Goal: Book appointment/travel/reservation

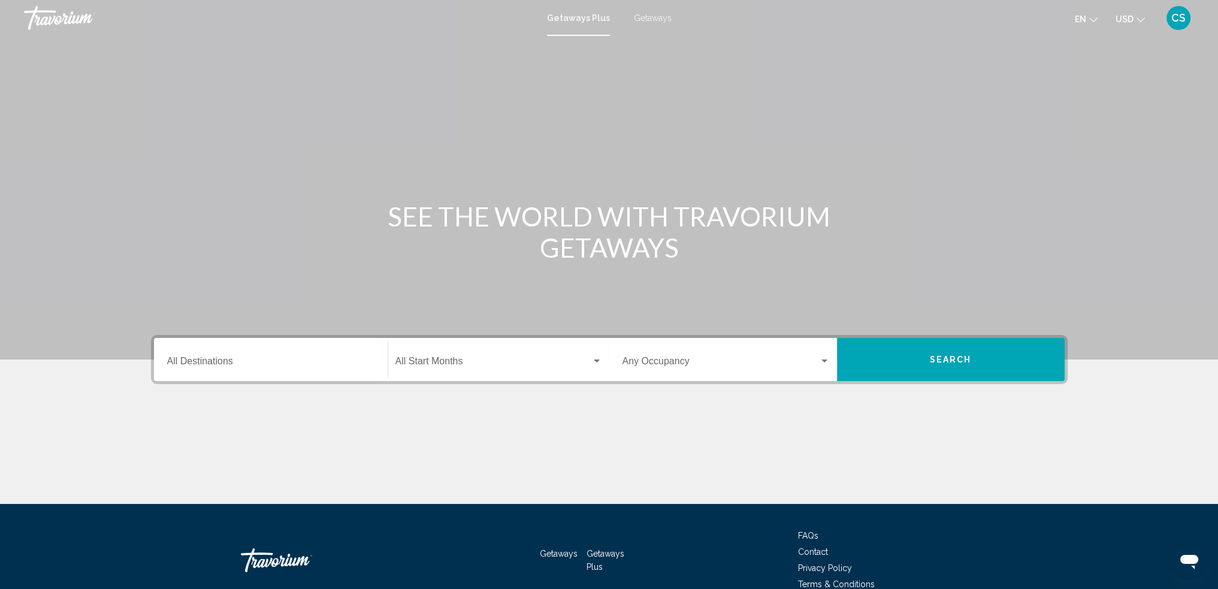
click at [226, 367] on input "Destination All Destinations" at bounding box center [270, 363] width 207 height 11
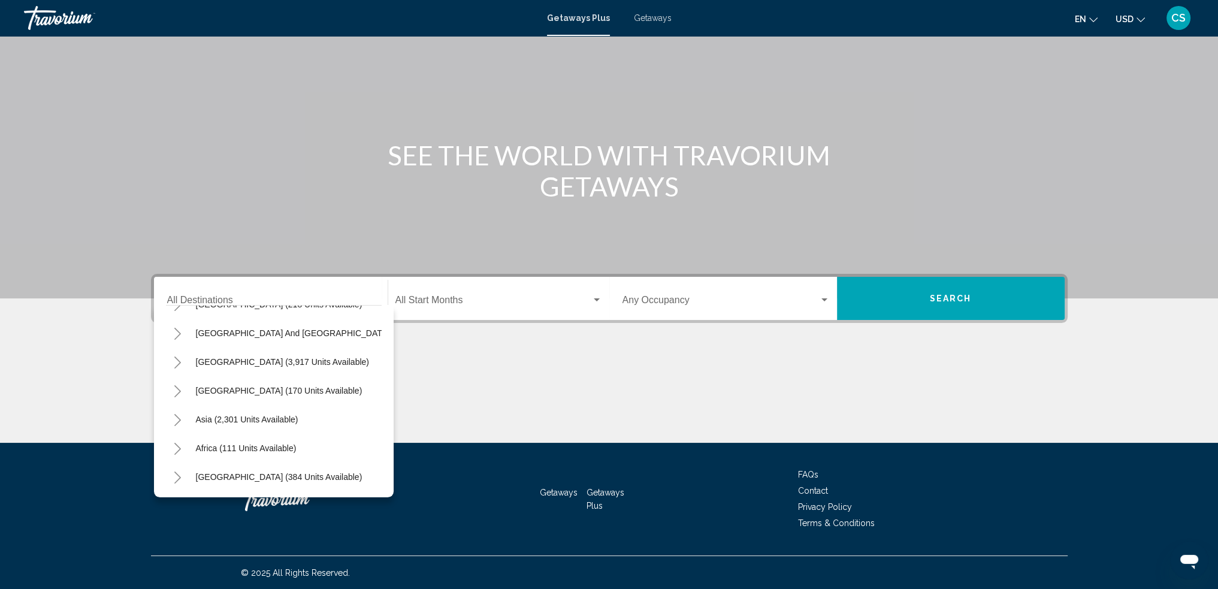
scroll to position [203, 0]
click at [207, 443] on span "Africa (111 units available)" at bounding box center [246, 448] width 101 height 10
type input "**********"
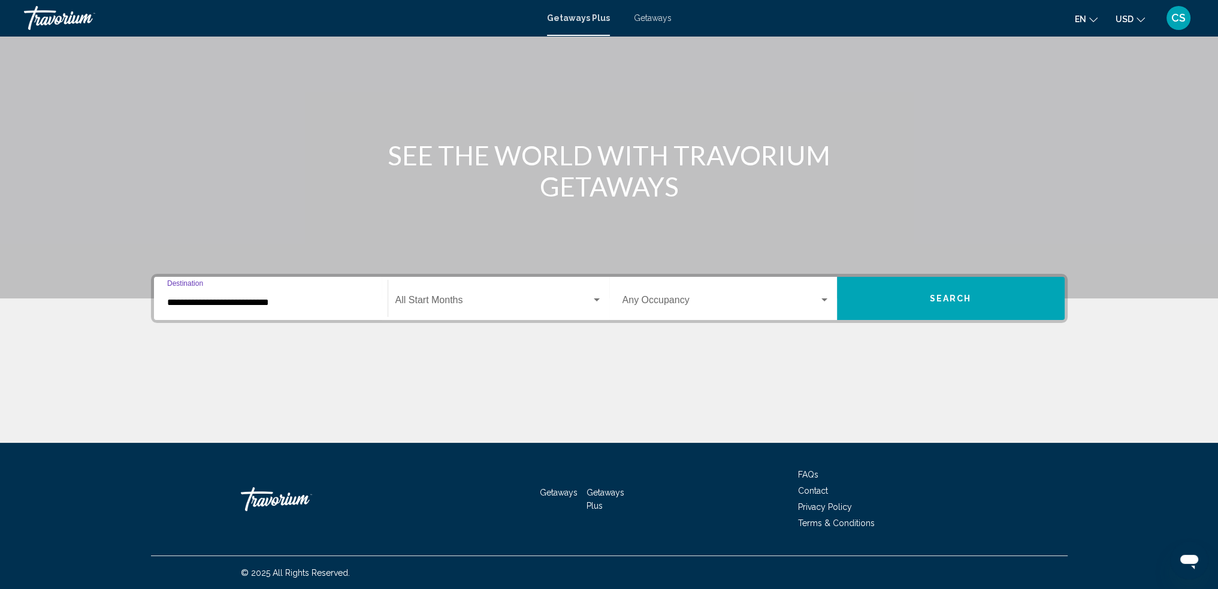
click at [428, 301] on span "Search widget" at bounding box center [493, 302] width 196 height 11
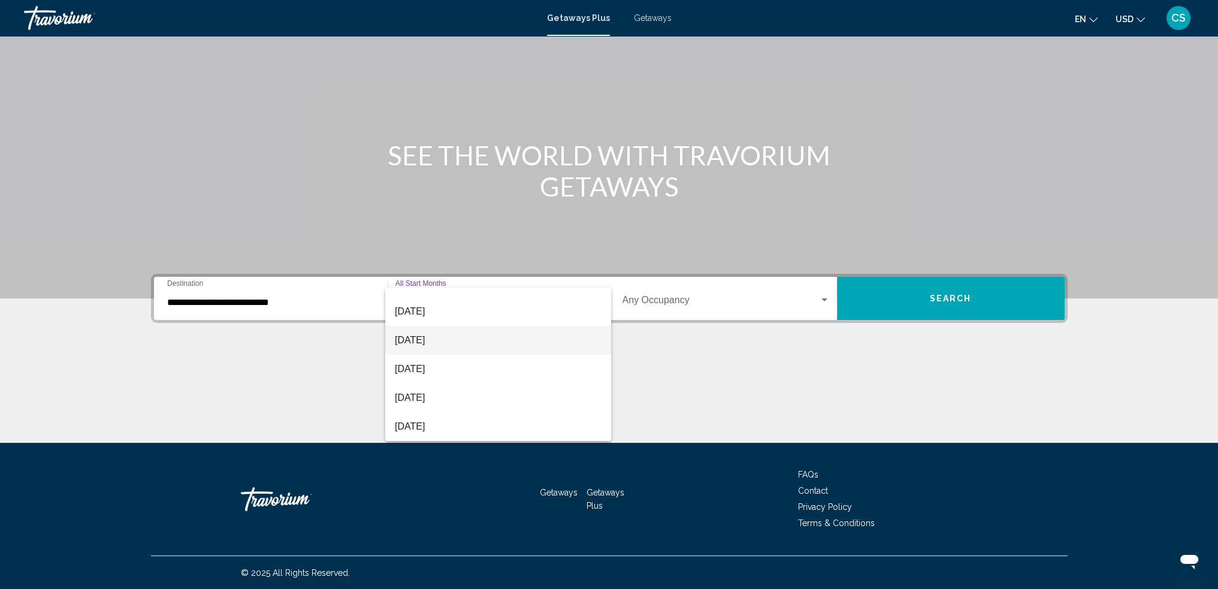
scroll to position [240, 0]
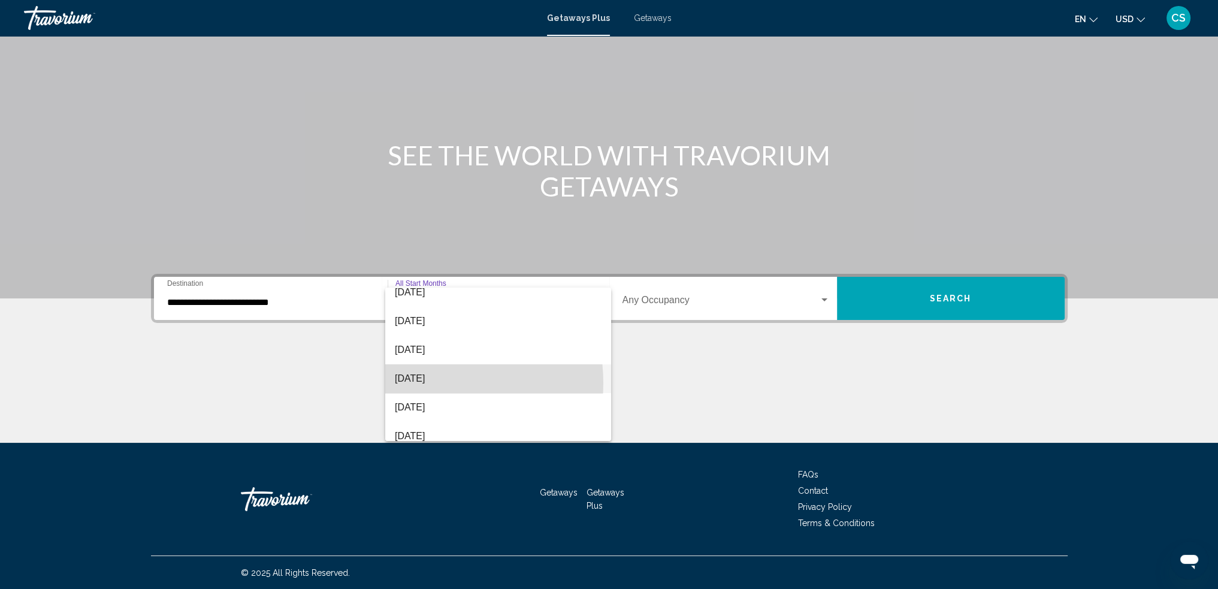
click at [419, 383] on span "[DATE]" at bounding box center [498, 378] width 207 height 29
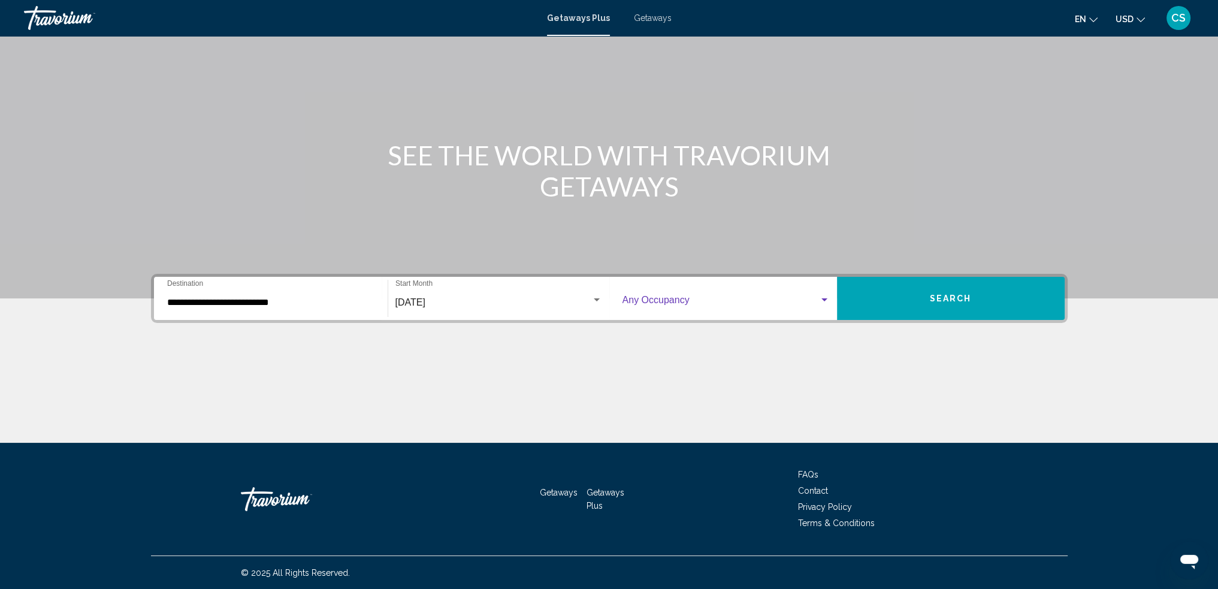
click at [822, 301] on div "Search widget" at bounding box center [824, 300] width 11 height 10
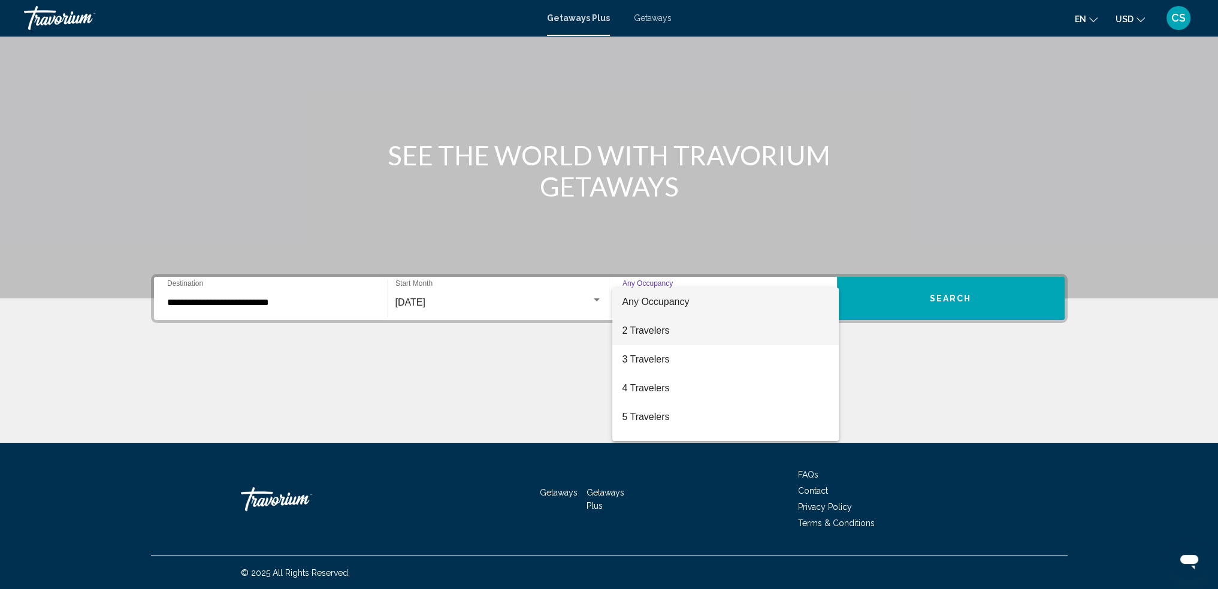
click at [659, 331] on span "2 Travelers" at bounding box center [725, 330] width 207 height 29
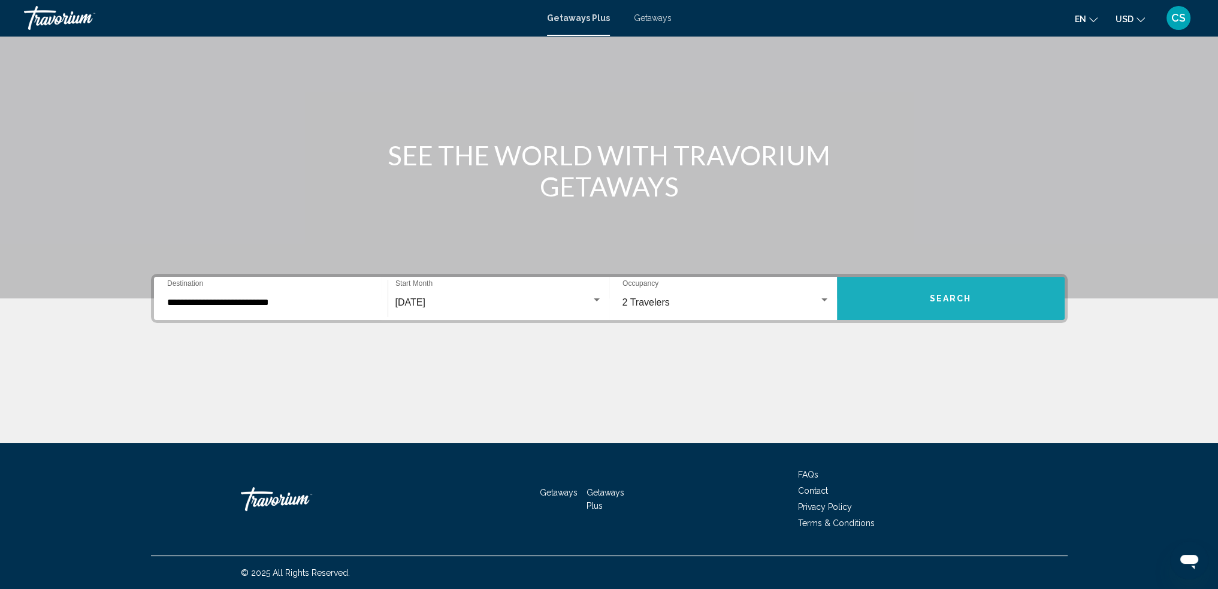
click at [923, 301] on button "Search" at bounding box center [951, 298] width 228 height 43
